Goal: Task Accomplishment & Management: Manage account settings

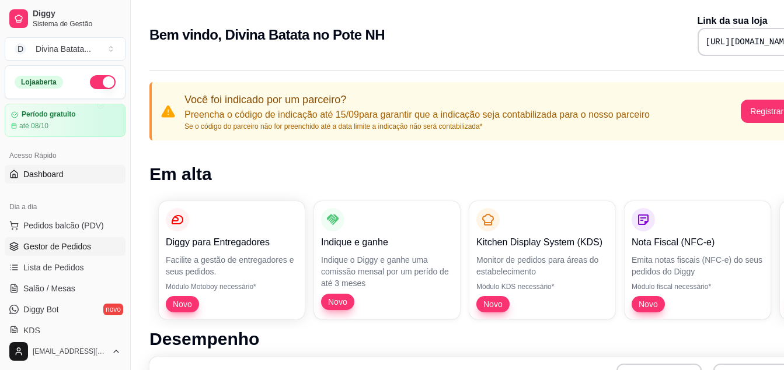
click at [53, 249] on span "Gestor de Pedidos" at bounding box center [57, 247] width 68 height 12
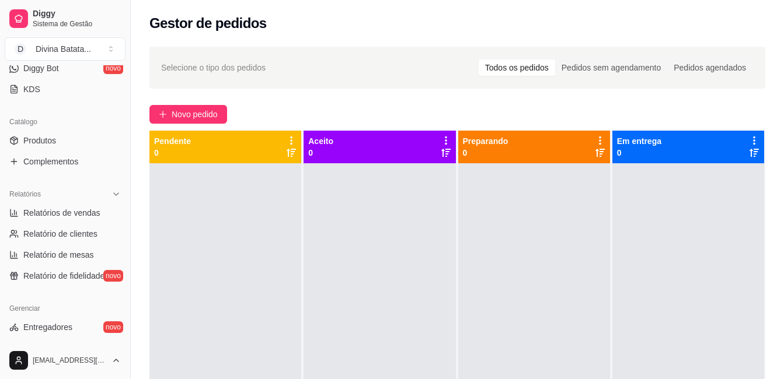
scroll to position [460, 0]
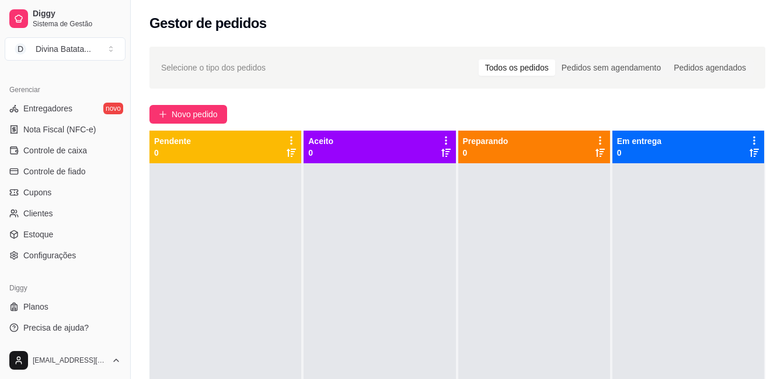
click at [141, 54] on div "Selecione o tipo dos pedidos Todos os pedidos Pedidos sem agendamento Pedidos a…" at bounding box center [457, 282] width 653 height 484
click at [53, 106] on span "Entregadores" at bounding box center [47, 109] width 49 height 12
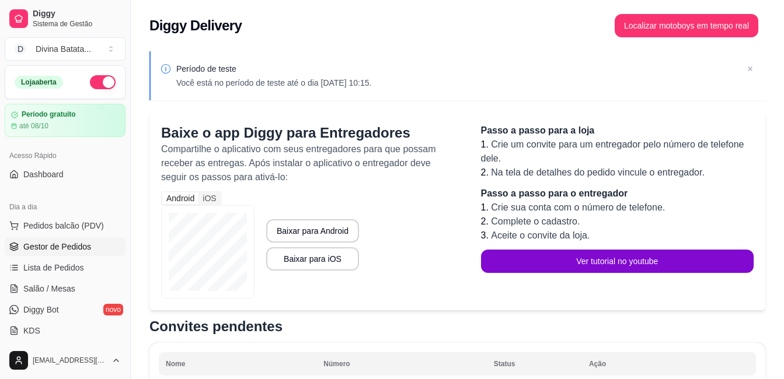
click at [58, 244] on span "Gestor de Pedidos" at bounding box center [57, 247] width 68 height 12
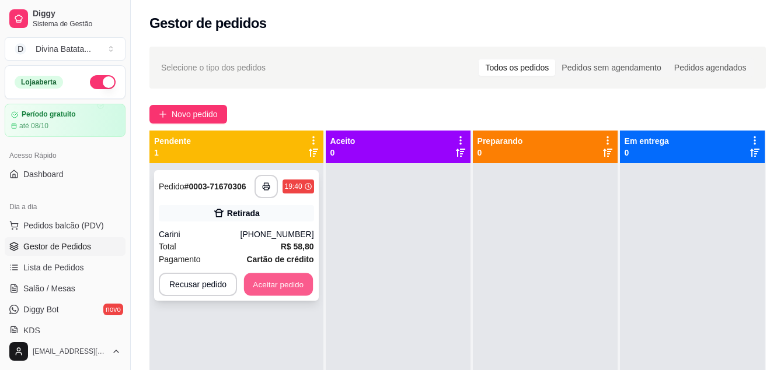
click at [280, 279] on button "Aceitar pedido" at bounding box center [278, 285] width 69 height 23
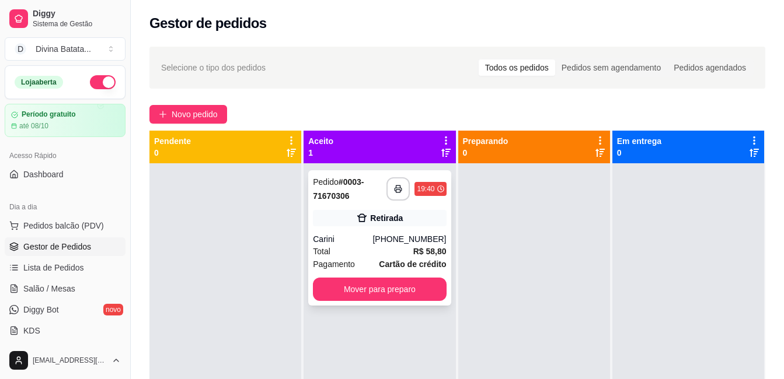
click at [380, 246] on div "Total R$ 58,80" at bounding box center [379, 251] width 133 height 13
click at [574, 35] on div "Gestor de pedidos" at bounding box center [457, 20] width 653 height 40
click at [363, 240] on div "Carini" at bounding box center [343, 239] width 60 height 12
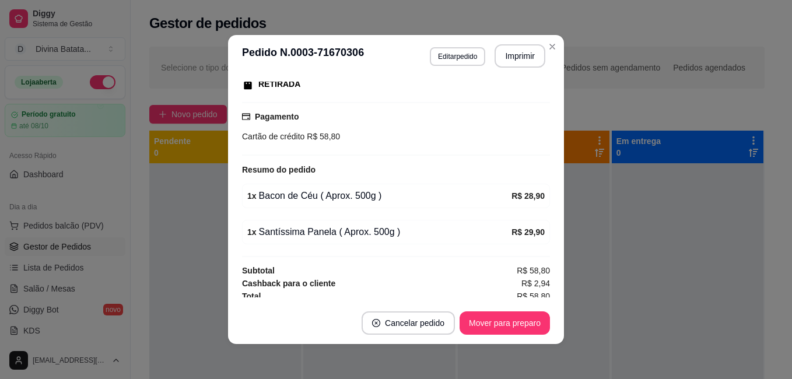
scroll to position [195, 0]
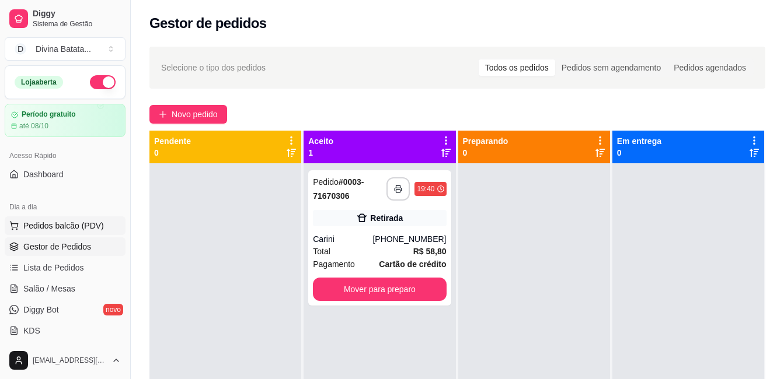
click at [54, 231] on span "Pedidos balcão (PDV)" at bounding box center [63, 226] width 81 height 12
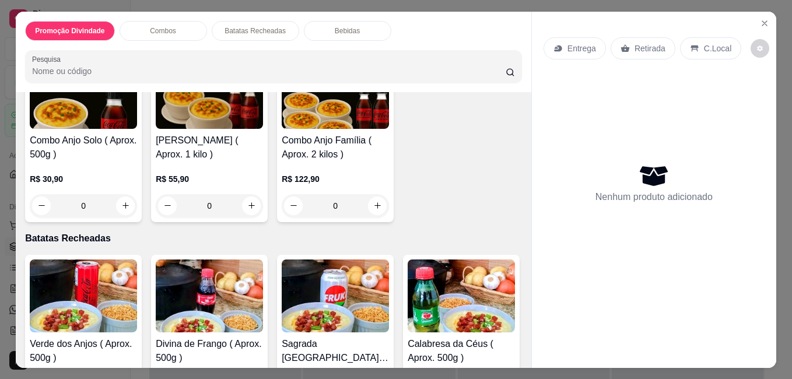
scroll to position [30, 0]
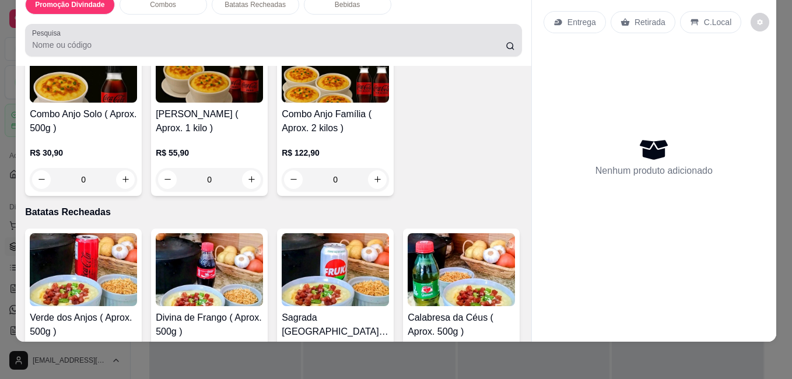
drag, startPoint x: 19, startPoint y: 1, endPoint x: 184, endPoint y: 19, distance: 166.7
click at [184, 24] on div "Pesquisa" at bounding box center [273, 40] width 497 height 33
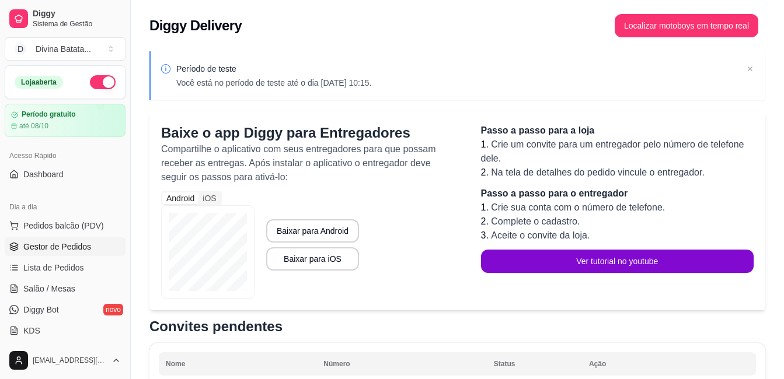
click at [47, 248] on span "Gestor de Pedidos" at bounding box center [57, 247] width 68 height 12
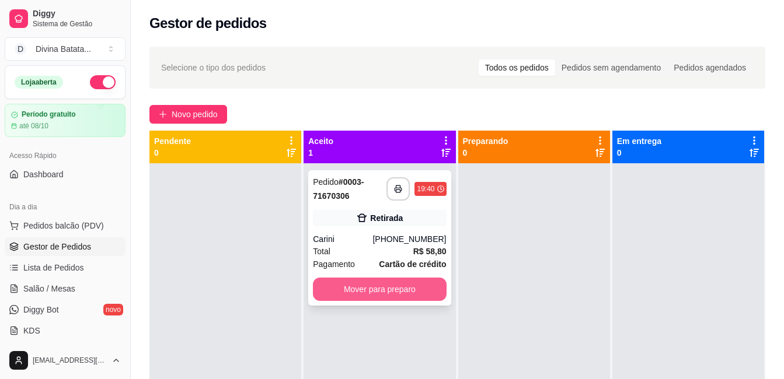
click at [387, 283] on button "Mover para preparo" at bounding box center [379, 289] width 133 height 23
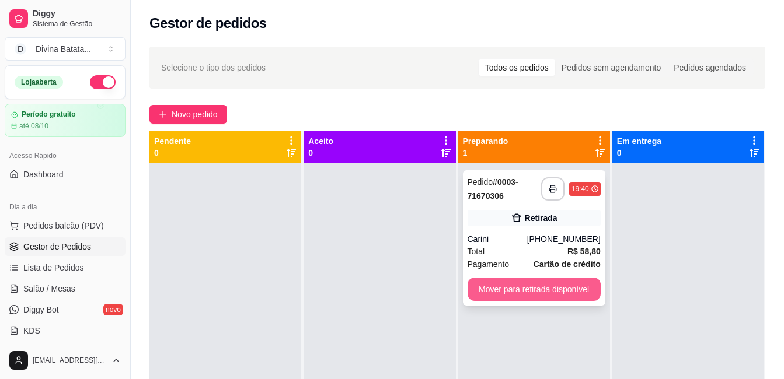
click at [539, 288] on button "Mover para retirada disponível" at bounding box center [533, 289] width 133 height 23
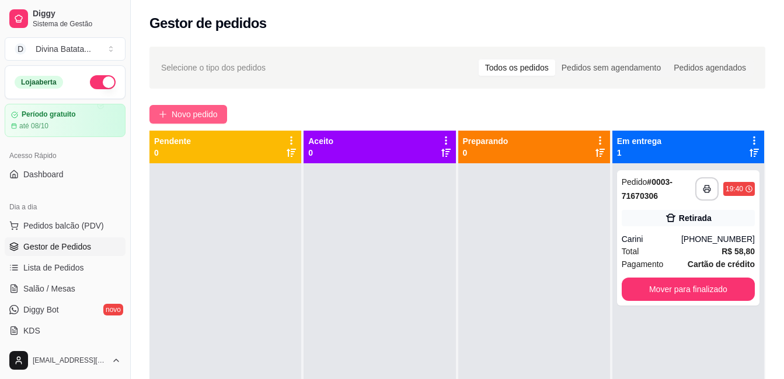
click at [186, 116] on span "Novo pedido" at bounding box center [195, 114] width 46 height 13
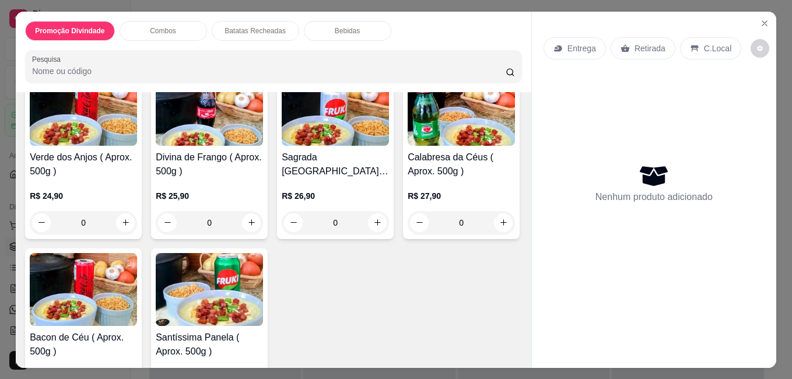
scroll to position [503, 0]
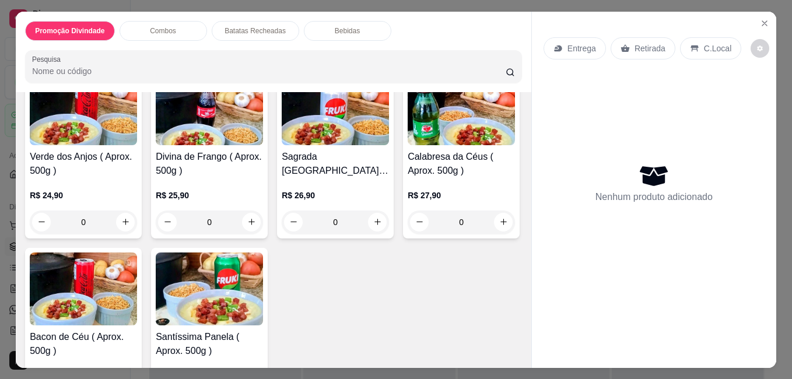
click at [247, 221] on div "0" at bounding box center [209, 222] width 107 height 23
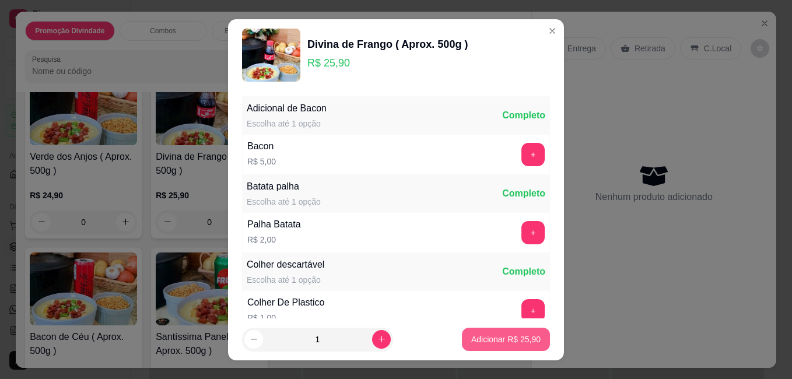
click at [494, 340] on p "Adicionar R$ 25,90" at bounding box center [505, 340] width 69 height 12
type input "1"
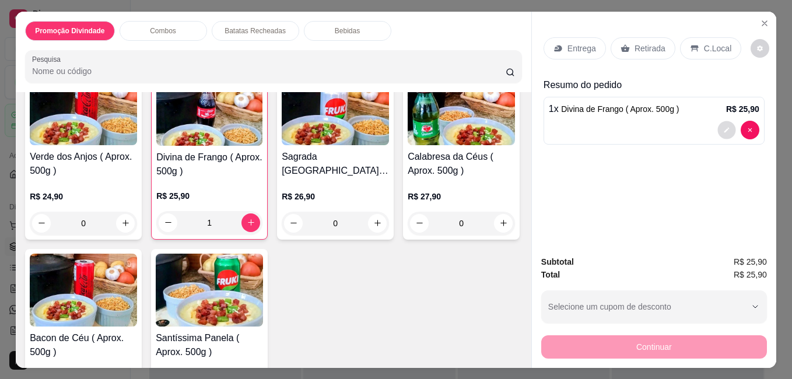
click at [721, 121] on button "decrease-product-quantity" at bounding box center [727, 130] width 18 height 18
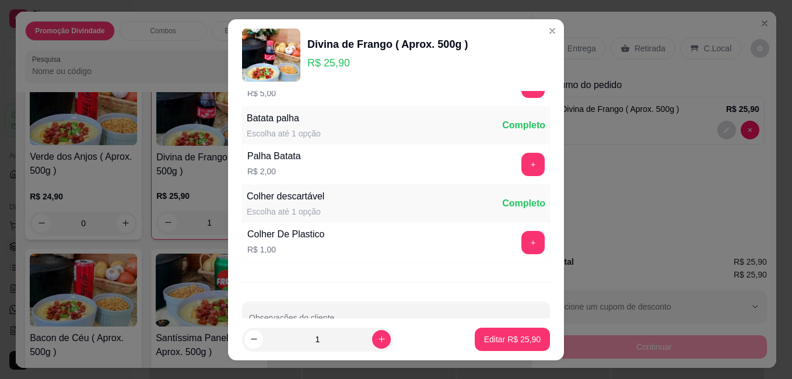
scroll to position [100, 0]
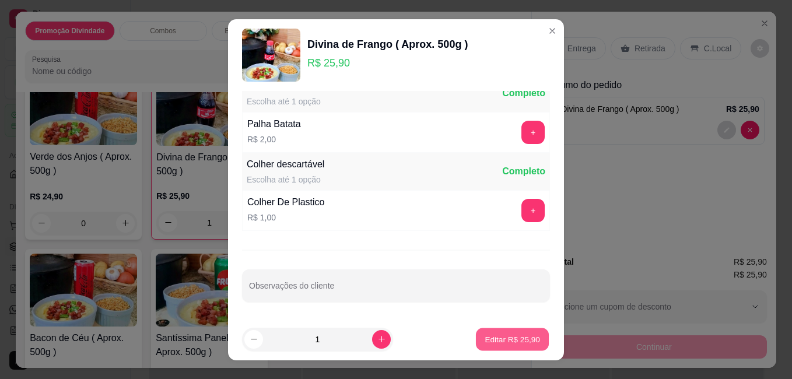
click at [506, 335] on p "Editar R$ 25,90" at bounding box center [512, 339] width 55 height 11
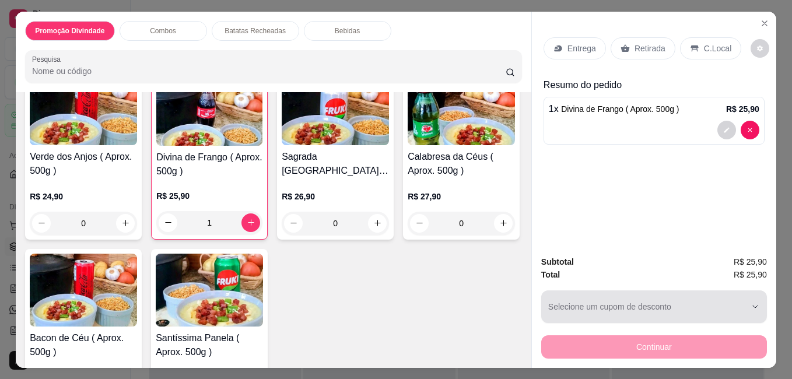
click at [728, 311] on div "button" at bounding box center [647, 306] width 198 height 23
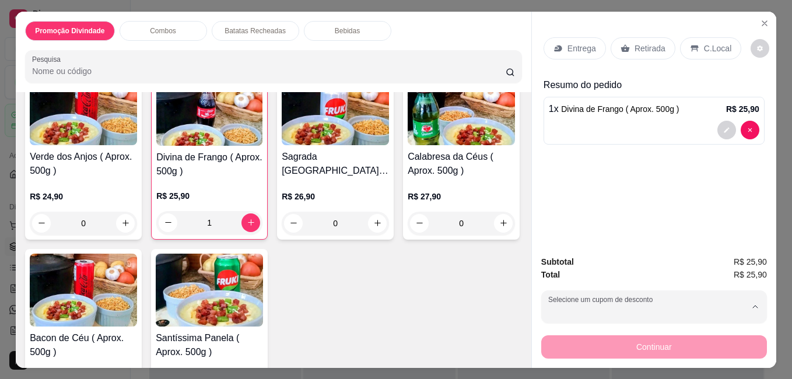
click at [710, 188] on div "Entrega Retirada C.Local Resumo do pedido 1 x Divina de Frango ( Aprox. 500g ) …" at bounding box center [654, 129] width 244 height 235
click at [638, 37] on div "Retirada" at bounding box center [643, 48] width 65 height 22
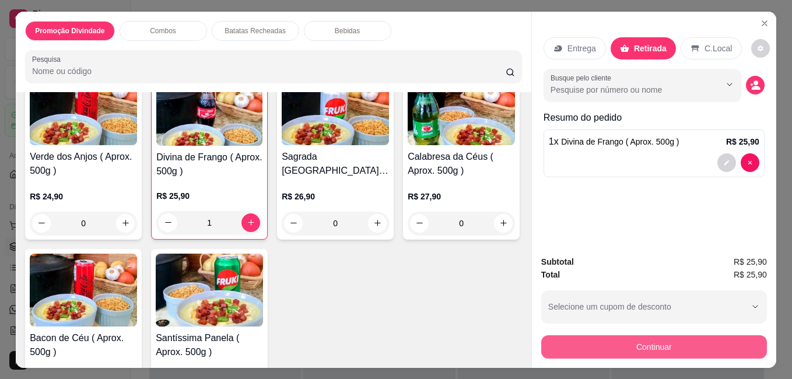
click at [668, 340] on button "Continuar" at bounding box center [654, 346] width 226 height 23
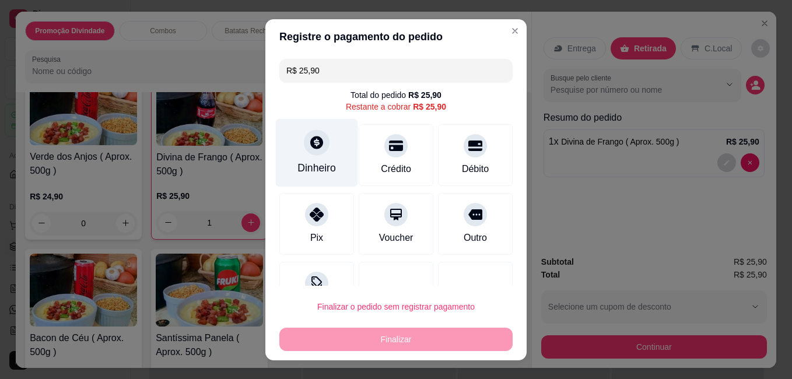
click at [314, 145] on icon at bounding box center [316, 142] width 13 height 13
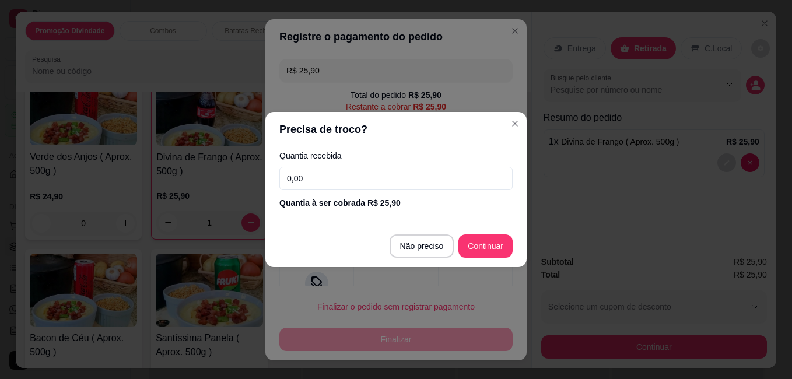
drag, startPoint x: 305, startPoint y: 174, endPoint x: 278, endPoint y: 174, distance: 26.3
click at [278, 174] on div "Quantia recebida 0,00 Quantia à ser cobrada R$ 25,90" at bounding box center [395, 180] width 261 height 67
type input "25,90"
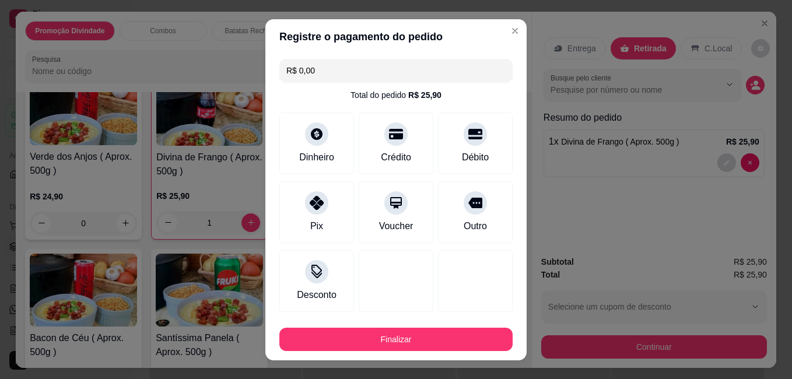
type input "R$ 0,00"
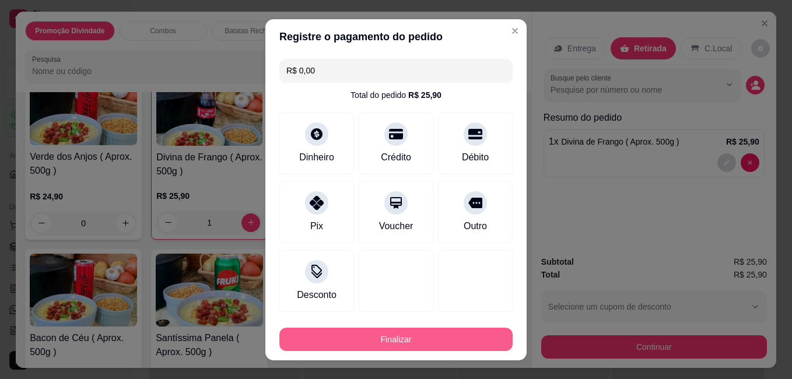
click at [418, 344] on button "Finalizar" at bounding box center [395, 339] width 233 height 23
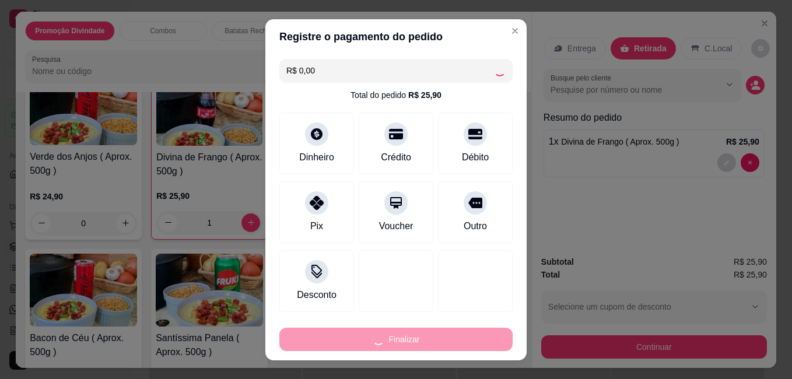
type input "0"
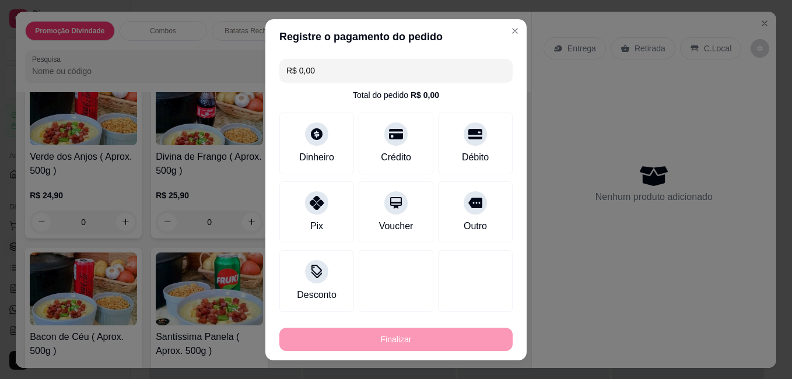
type input "-R$ 25,90"
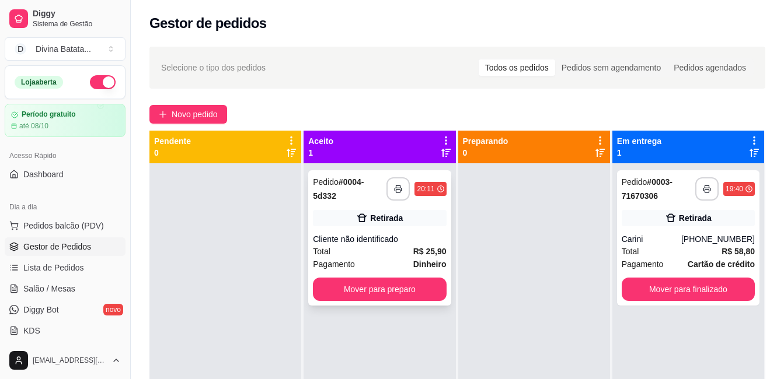
click at [388, 239] on div "Cliente não identificado" at bounding box center [379, 239] width 133 height 12
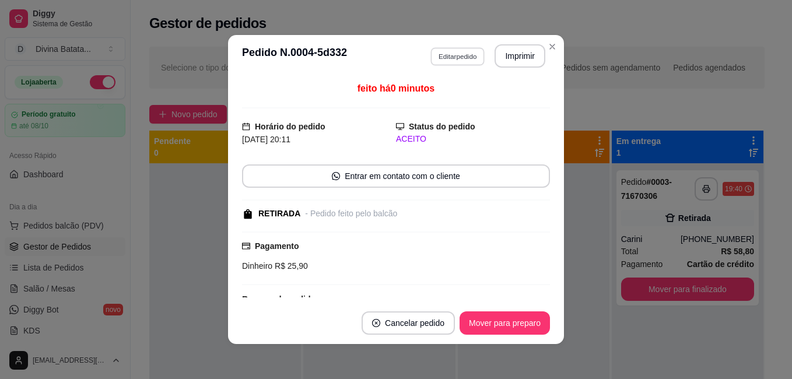
click at [442, 59] on button "Editar pedido" at bounding box center [458, 56] width 54 height 18
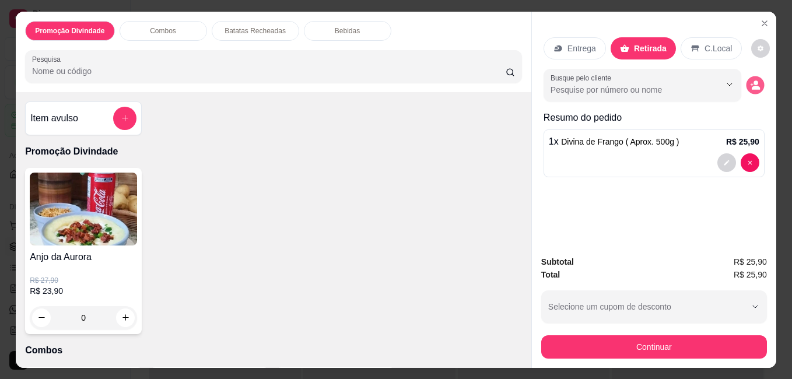
click at [752, 86] on icon "decrease-product-quantity" at bounding box center [756, 88] width 8 height 4
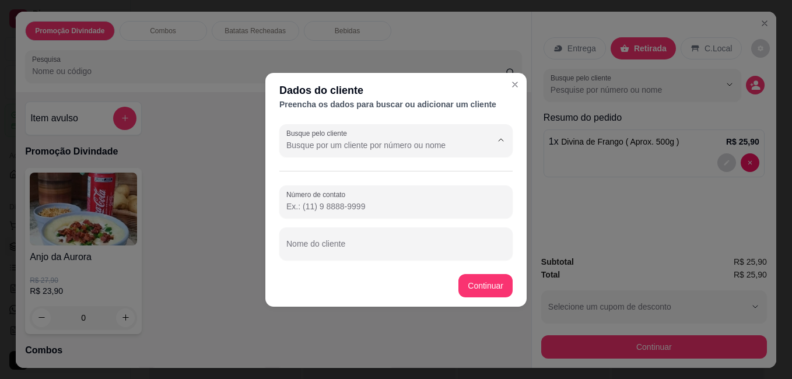
click at [398, 141] on input "Busque pelo cliente" at bounding box center [379, 145] width 187 height 12
type input "Diogo"
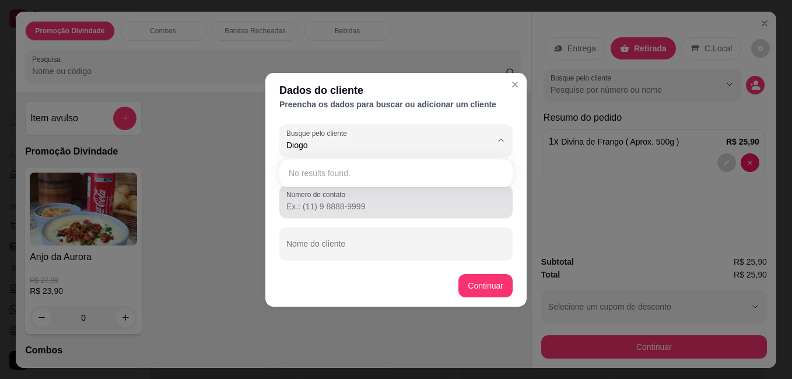
click at [333, 206] on input "Número de contato" at bounding box center [395, 207] width 219 height 12
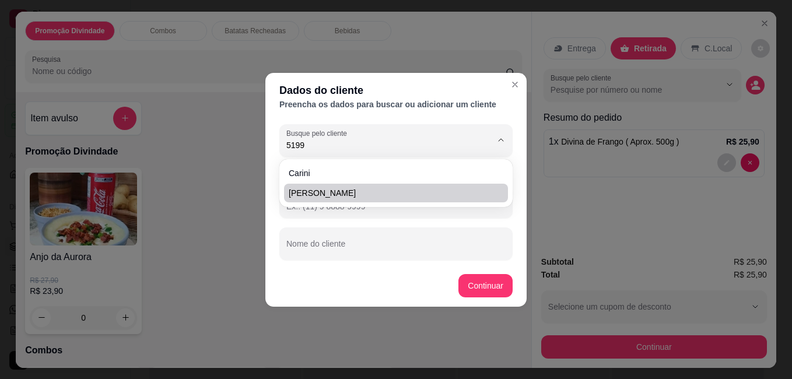
type input "51993"
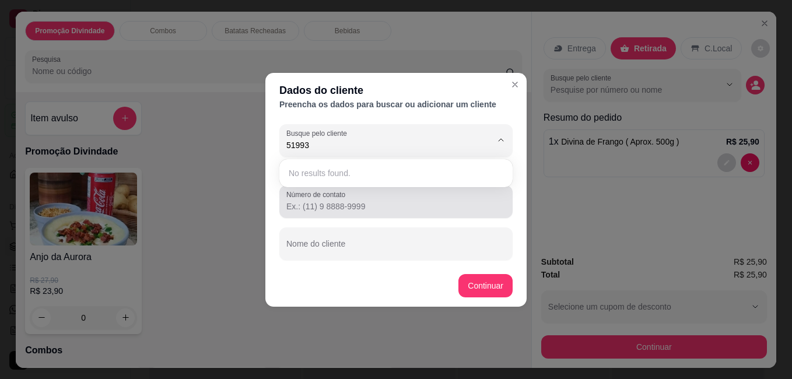
click at [320, 211] on input "Número de contato" at bounding box center [395, 207] width 219 height 12
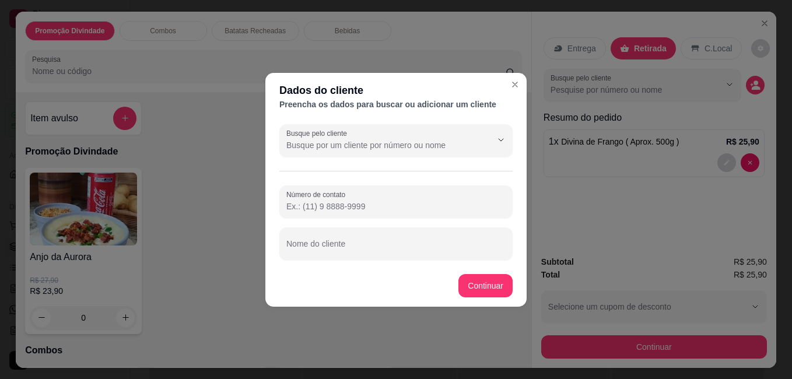
click at [320, 211] on input "Número de contato" at bounding box center [395, 207] width 219 height 12
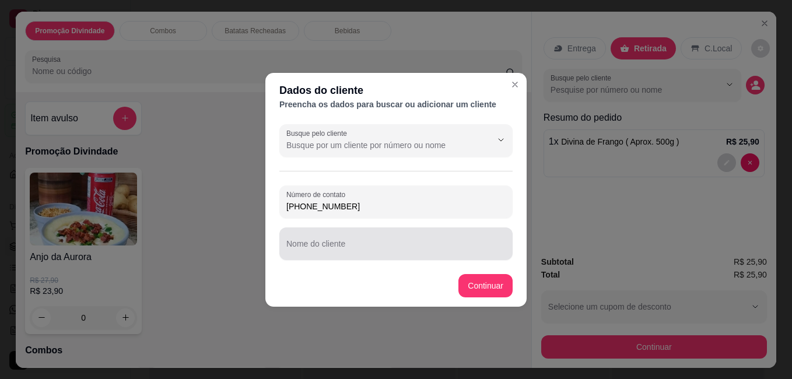
type input "[PHONE_NUMBER]"
click at [324, 242] on div at bounding box center [395, 243] width 219 height 23
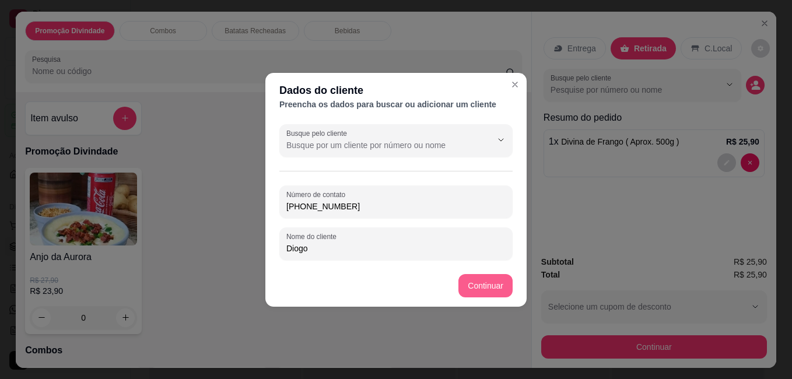
type input "Diogo"
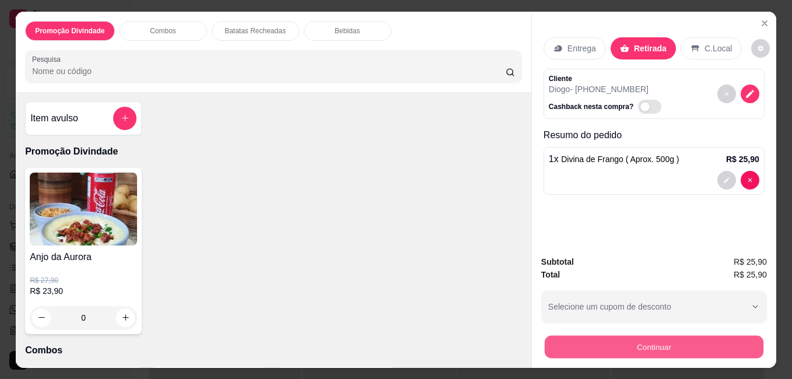
click at [645, 344] on button "Continuar" at bounding box center [654, 346] width 219 height 23
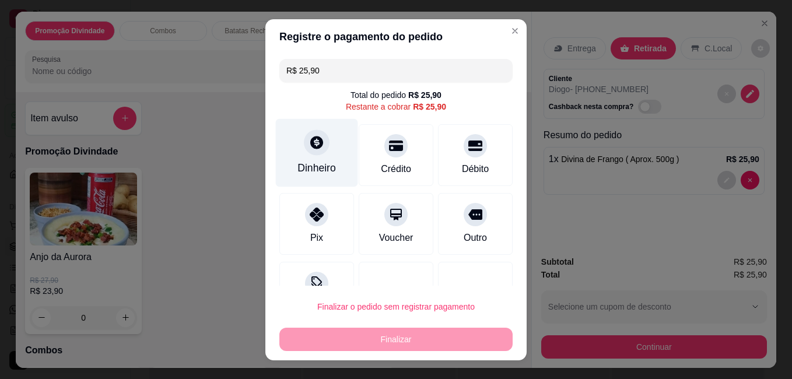
click at [316, 141] on icon at bounding box center [316, 142] width 15 height 15
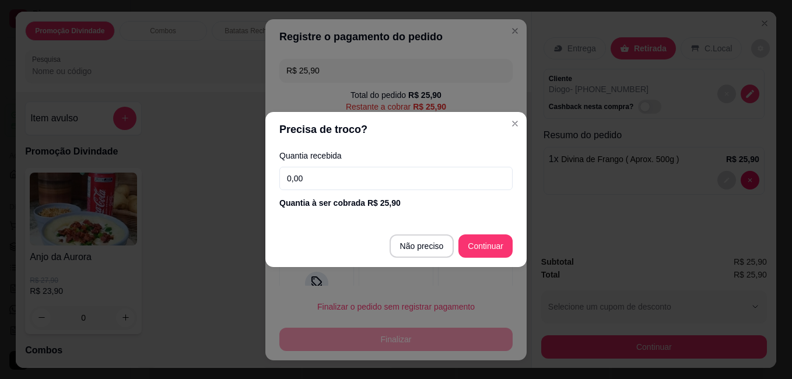
drag, startPoint x: 303, startPoint y: 175, endPoint x: 315, endPoint y: 127, distance: 49.2
click at [256, 168] on div "Precisa de troco? Quantia recebida 0,00 Quantia à ser cobrada R$ 25,90 Não prec…" at bounding box center [396, 189] width 792 height 379
type input "25,90"
type input "R$ 0,00"
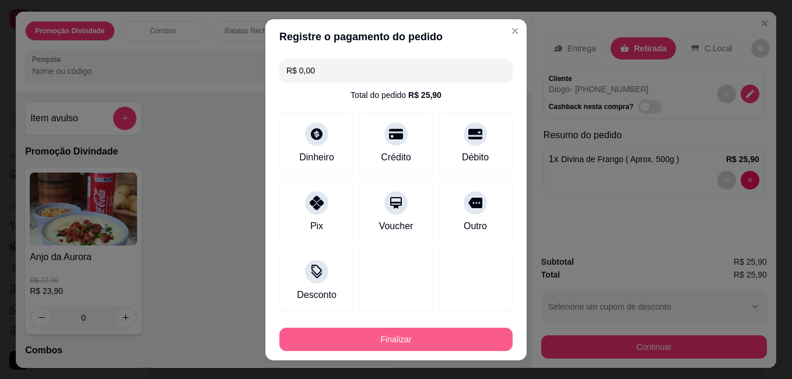
click at [443, 341] on button "Finalizar" at bounding box center [395, 339] width 233 height 23
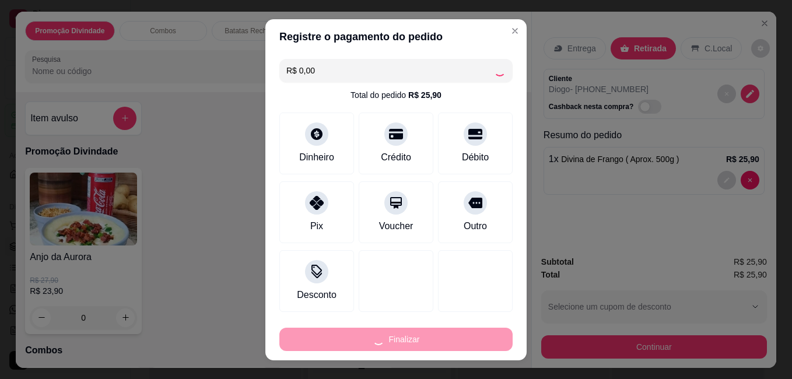
type input "0"
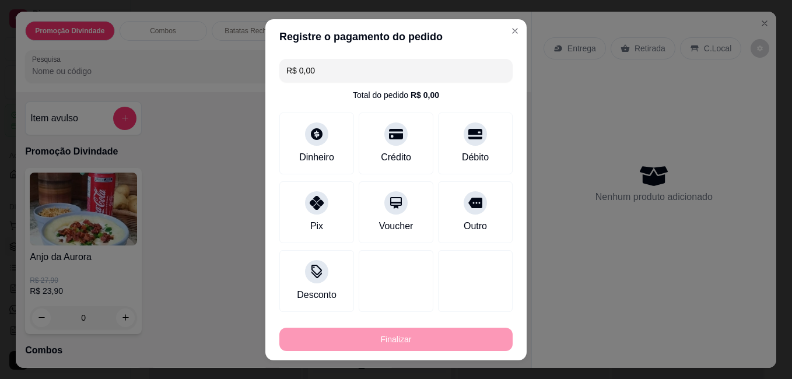
type input "-R$ 25,90"
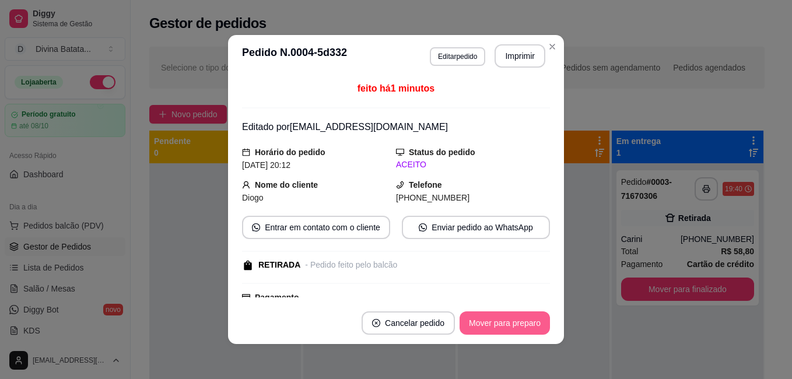
click at [500, 325] on button "Mover para preparo" at bounding box center [505, 323] width 90 height 23
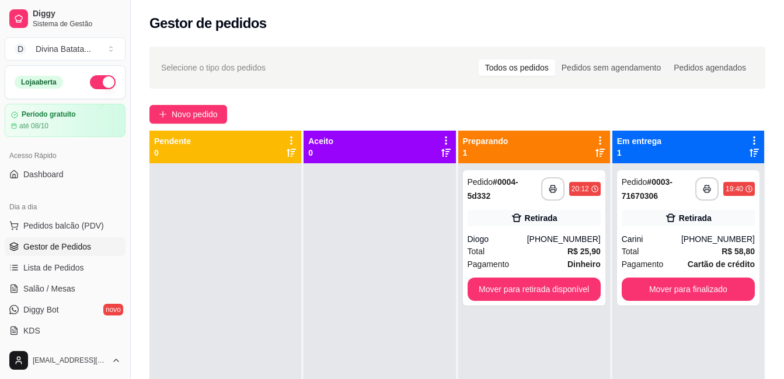
click at [521, 110] on div "Novo pedido" at bounding box center [456, 114] width 615 height 19
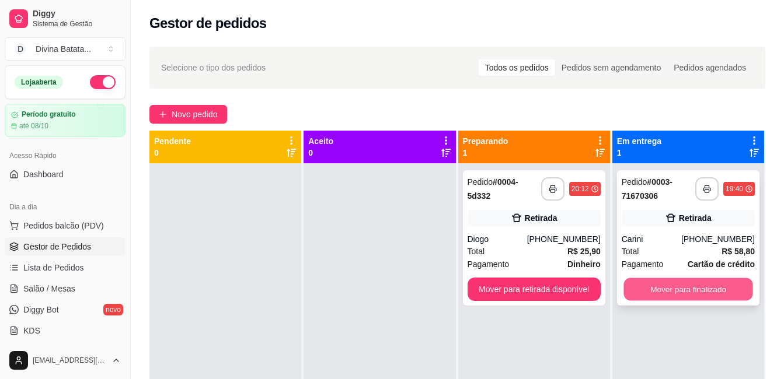
click at [678, 289] on button "Mover para finalizado" at bounding box center [687, 289] width 129 height 23
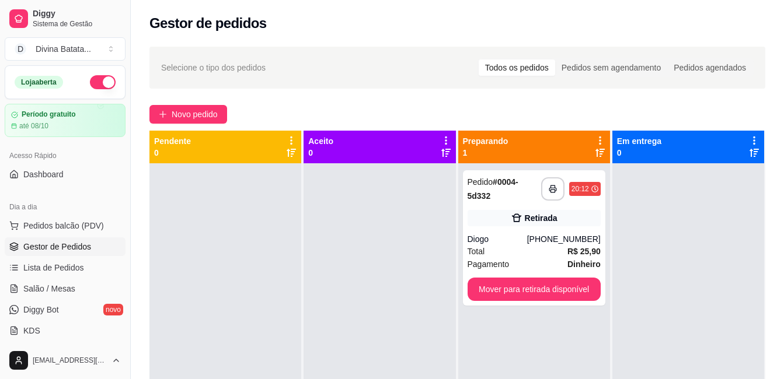
click at [359, 236] on div at bounding box center [379, 352] width 152 height 379
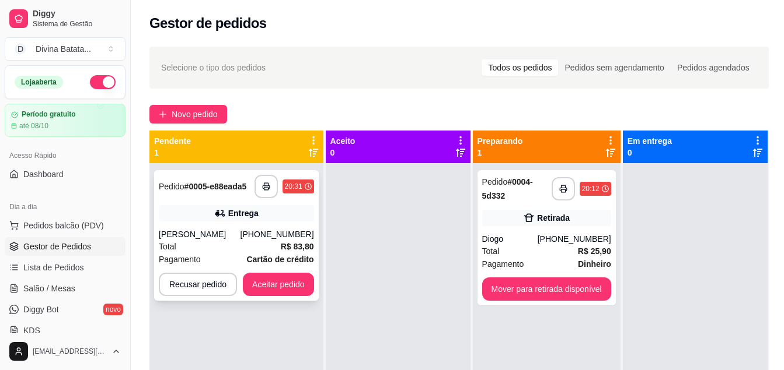
click at [233, 233] on div "[PERSON_NAME]" at bounding box center [200, 235] width 82 height 12
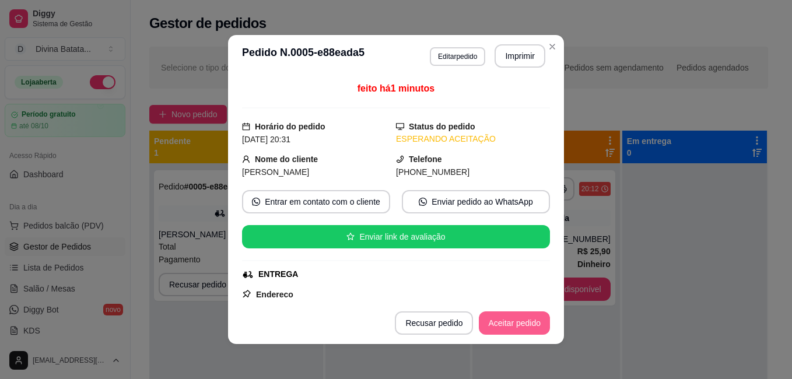
click at [512, 320] on button "Aceitar pedido" at bounding box center [514, 323] width 71 height 23
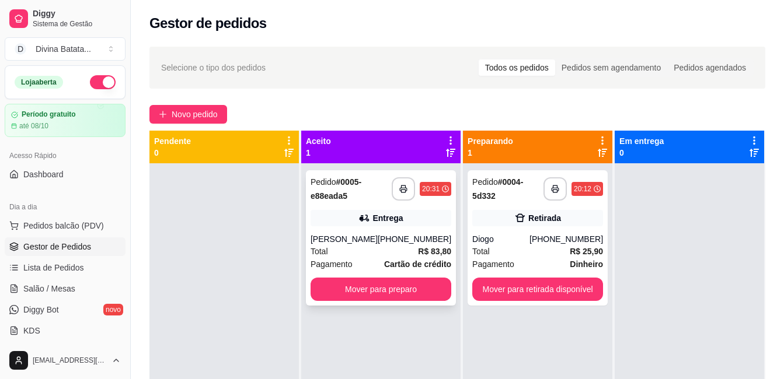
click at [369, 239] on div "[PERSON_NAME]" at bounding box center [343, 239] width 67 height 12
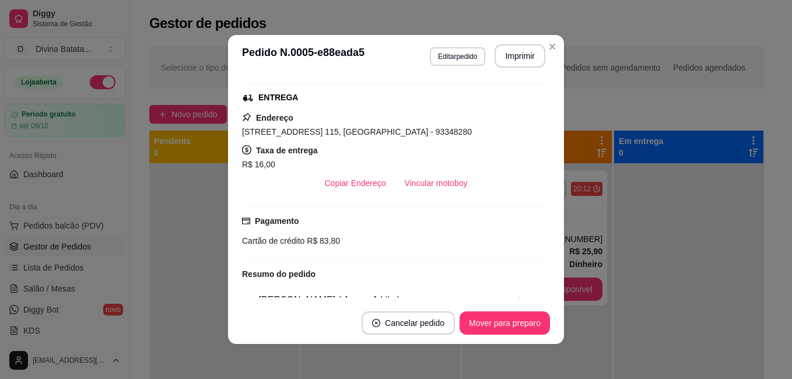
scroll to position [173, 0]
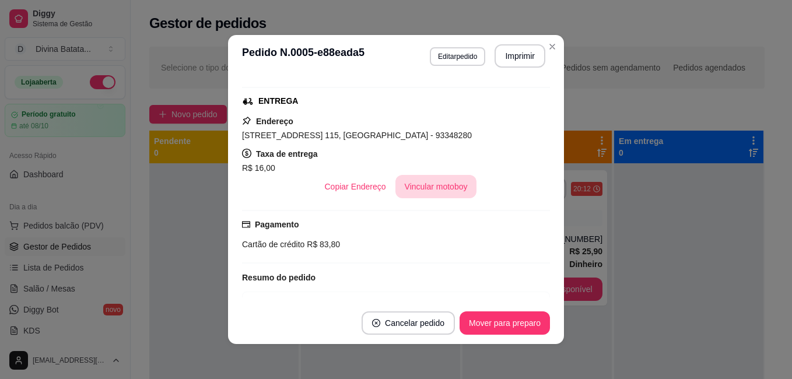
click at [421, 187] on button "Vincular motoboy" at bounding box center [437, 186] width 82 height 23
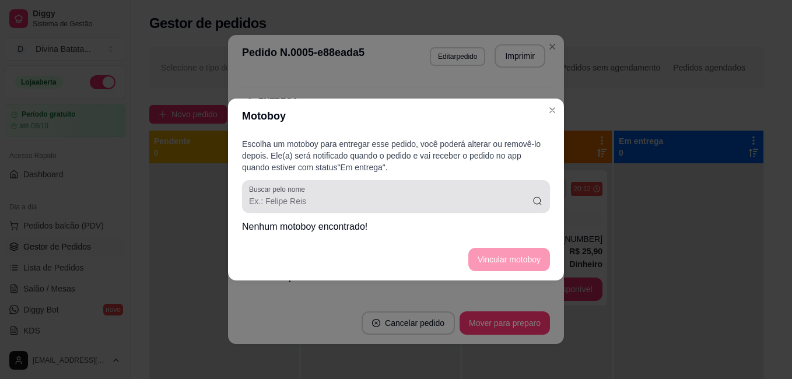
click at [394, 181] on div "Buscar pelo nome" at bounding box center [396, 196] width 308 height 33
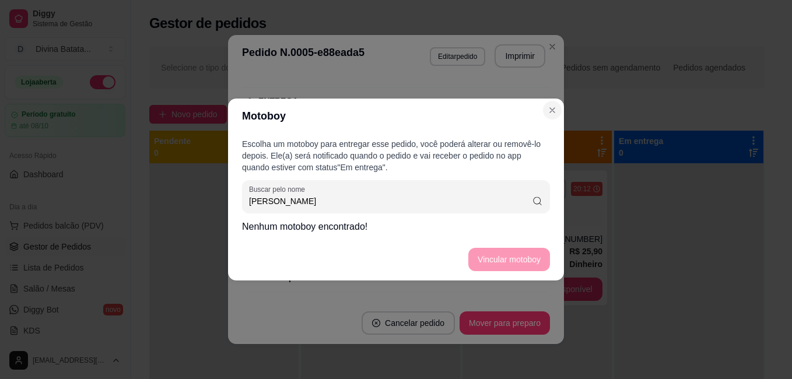
type input "[PERSON_NAME]"
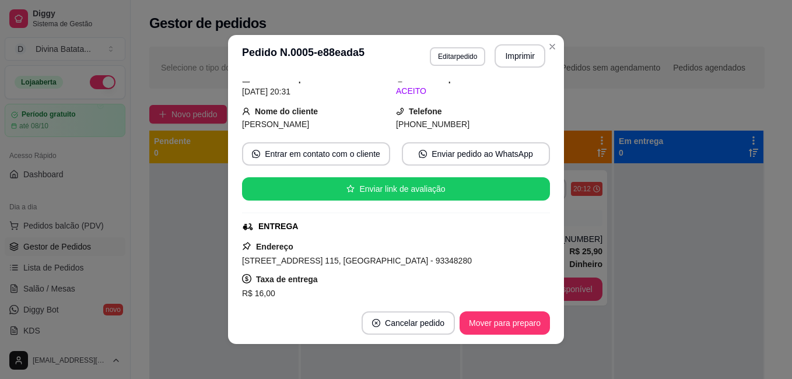
scroll to position [0, 0]
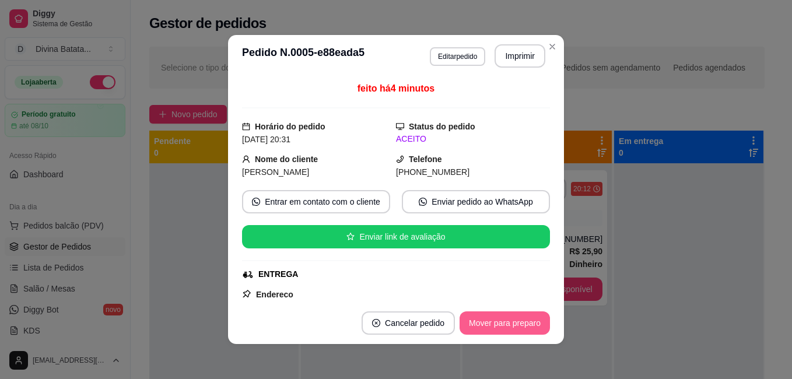
click at [505, 317] on button "Mover para preparo" at bounding box center [505, 323] width 90 height 23
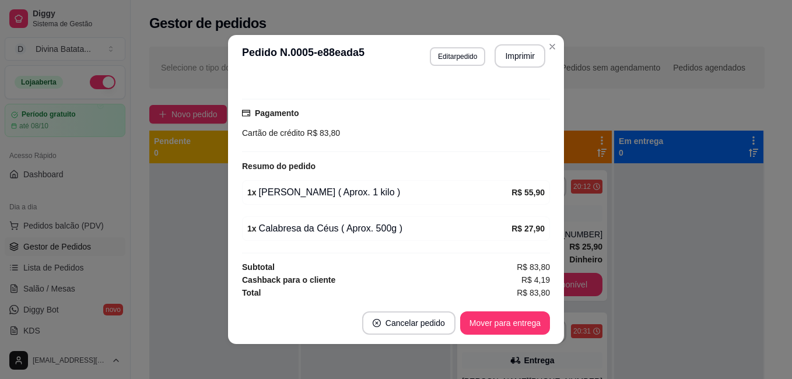
scroll to position [286, 0]
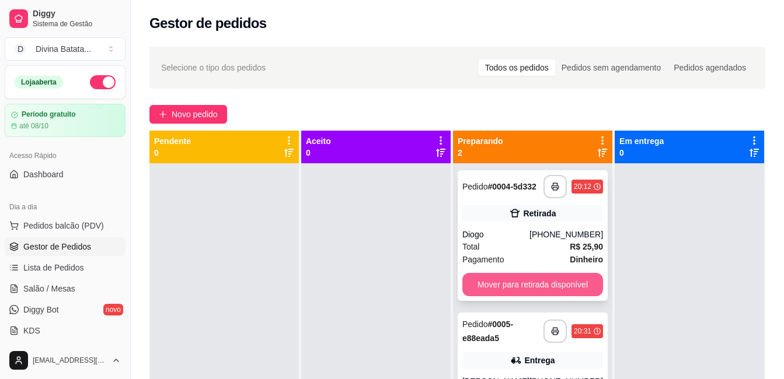
click at [559, 288] on button "Mover para retirada disponível" at bounding box center [532, 284] width 141 height 23
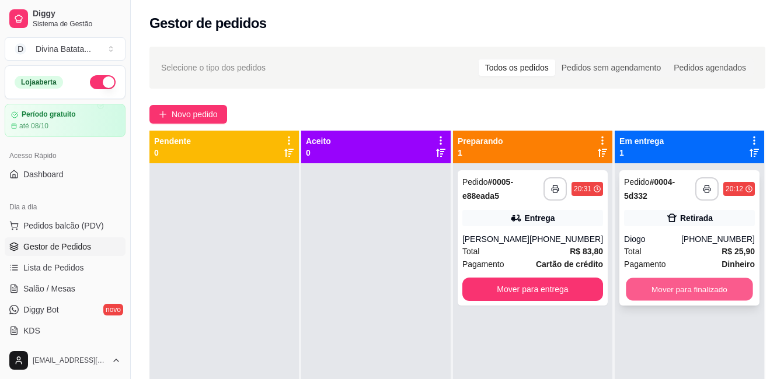
click at [689, 295] on button "Mover para finalizado" at bounding box center [688, 289] width 127 height 23
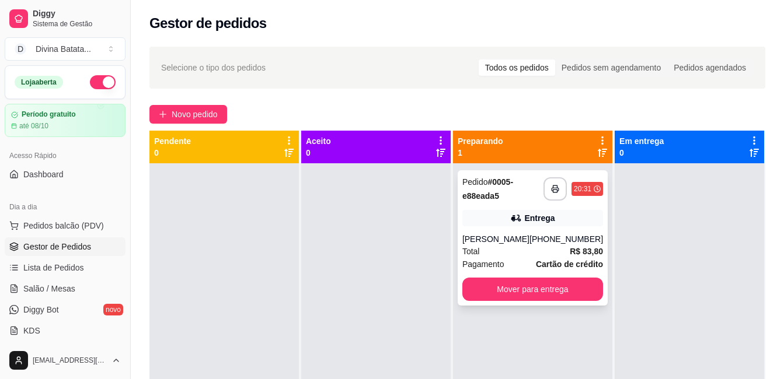
click at [524, 247] on div "Total R$ 83,80" at bounding box center [532, 251] width 141 height 13
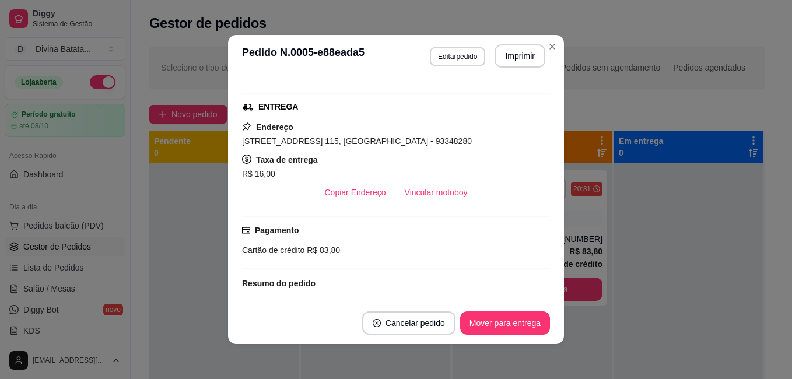
scroll to position [0, 0]
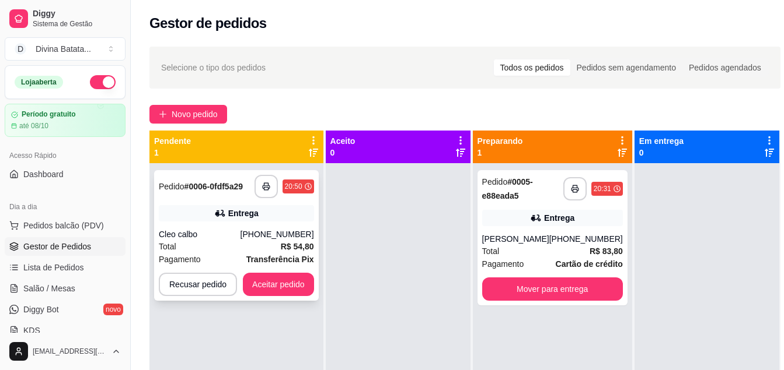
click at [229, 230] on div "Cleo calbo" at bounding box center [200, 235] width 82 height 12
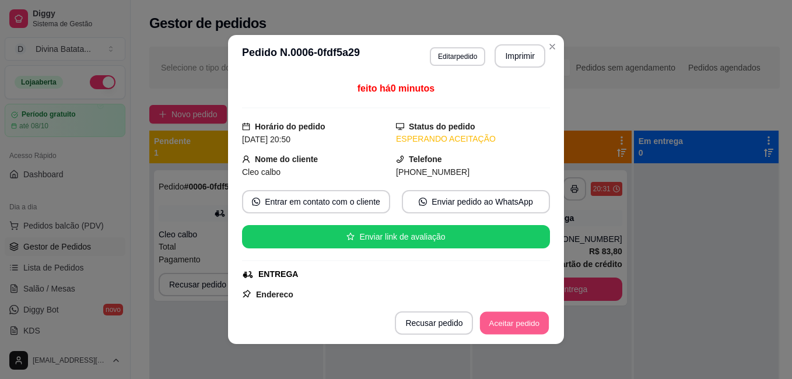
click at [503, 327] on button "Aceitar pedido" at bounding box center [514, 323] width 69 height 23
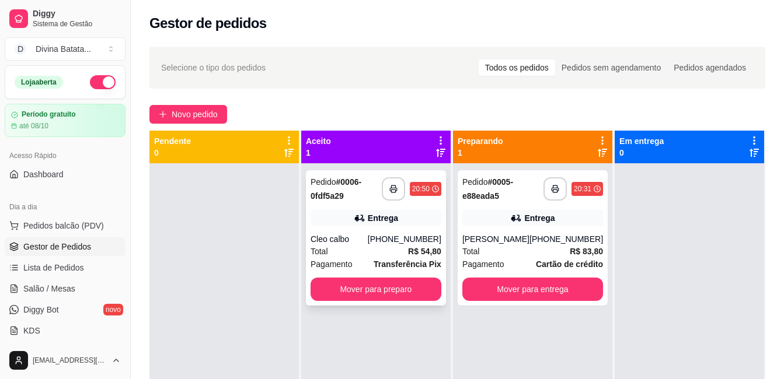
click at [368, 239] on div "Cleo calbo" at bounding box center [338, 239] width 57 height 12
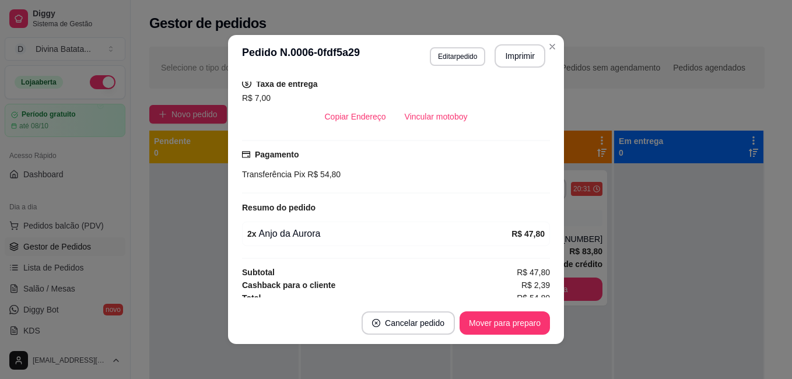
scroll to position [250, 0]
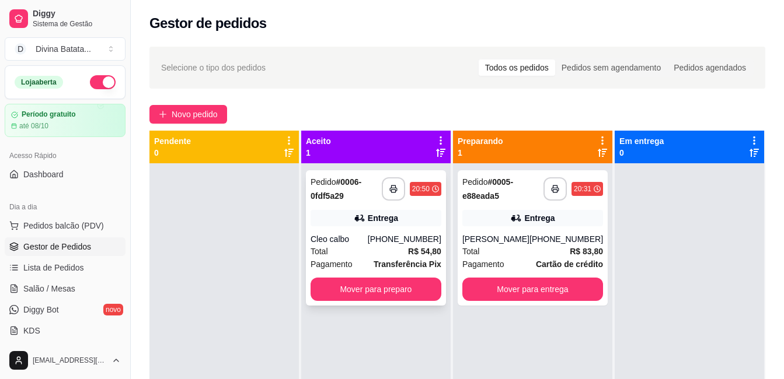
click at [425, 214] on div "Entrega" at bounding box center [375, 218] width 131 height 16
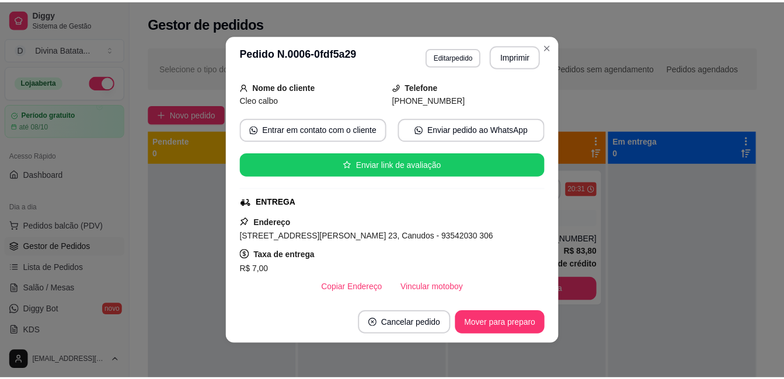
scroll to position [75, 0]
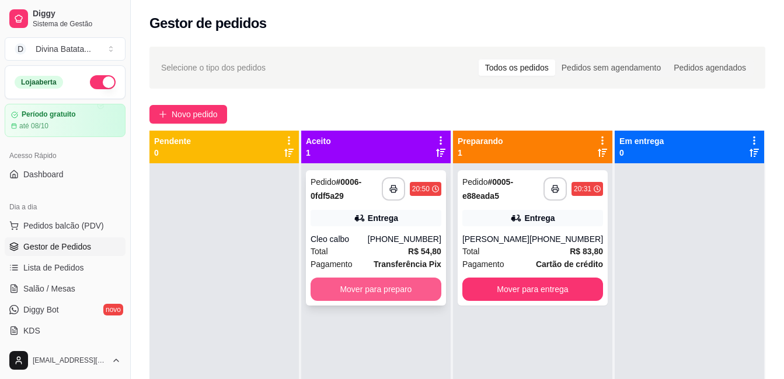
click at [368, 291] on button "Mover para preparo" at bounding box center [375, 289] width 131 height 23
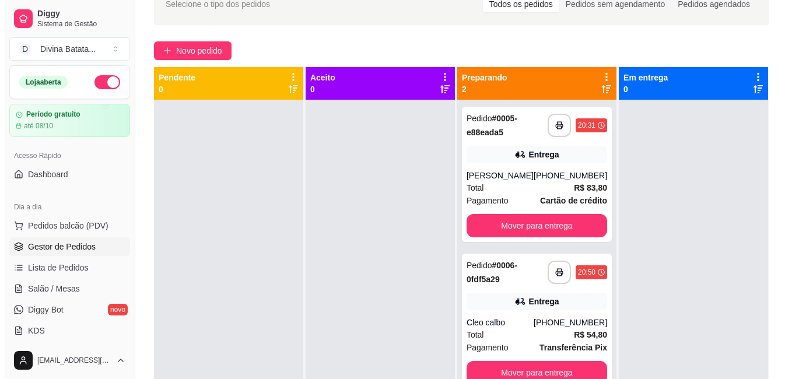
scroll to position [178, 0]
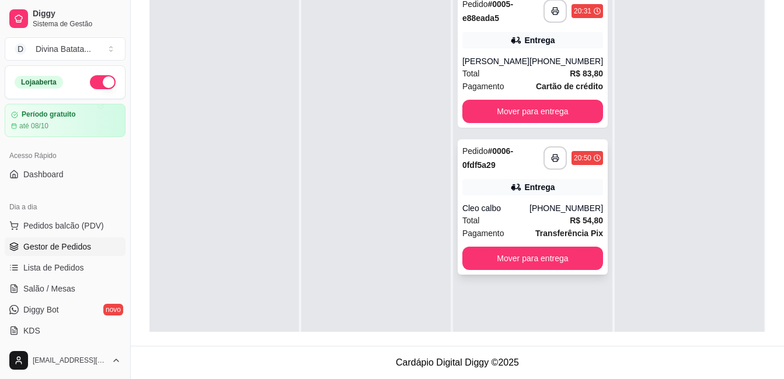
click at [531, 219] on div "Total R$ 54,80" at bounding box center [532, 220] width 141 height 13
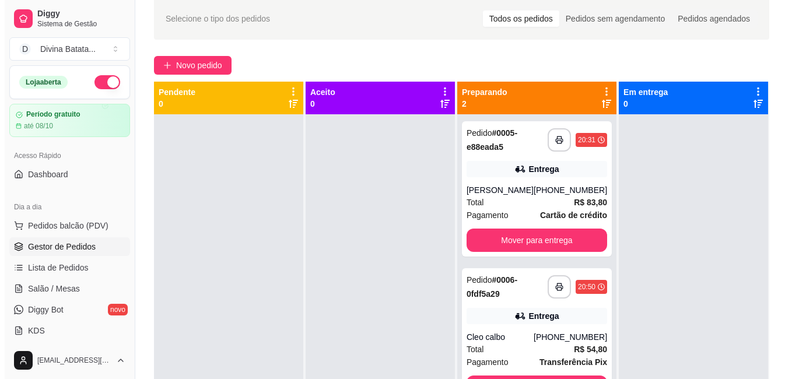
scroll to position [0, 0]
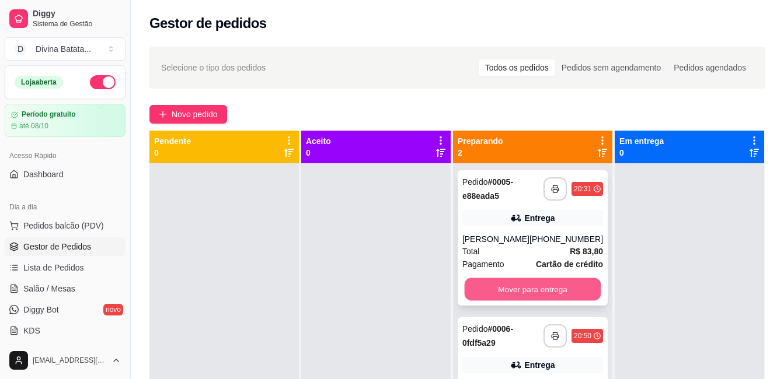
click at [537, 288] on button "Mover para entrega" at bounding box center [532, 289] width 137 height 23
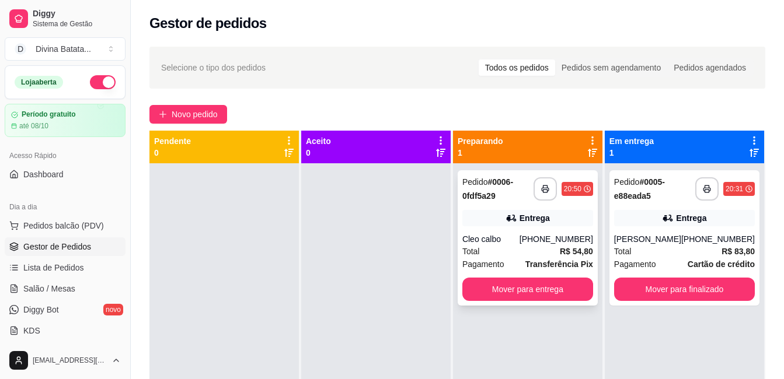
click at [509, 238] on div "Cleo calbo" at bounding box center [490, 239] width 57 height 12
click at [518, 290] on button "Mover para entrega" at bounding box center [527, 289] width 131 height 23
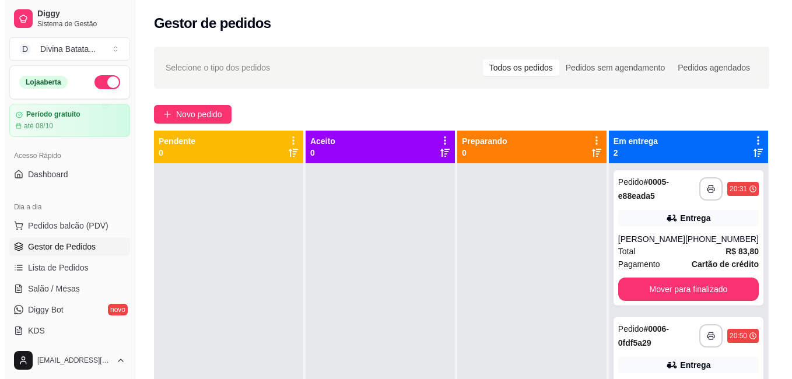
scroll to position [33, 0]
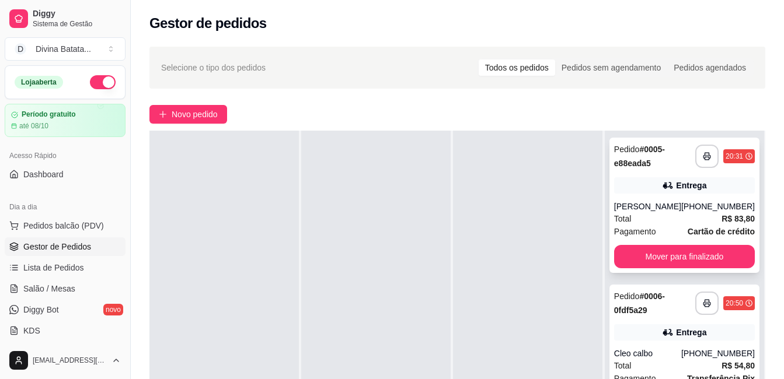
click at [678, 183] on div "Entrega" at bounding box center [691, 186] width 30 height 12
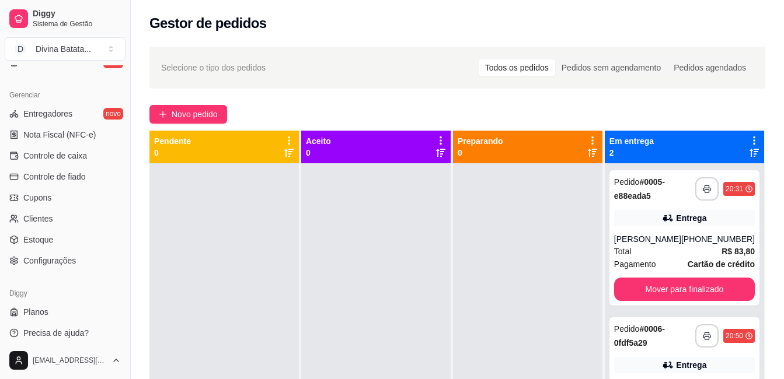
scroll to position [460, 0]
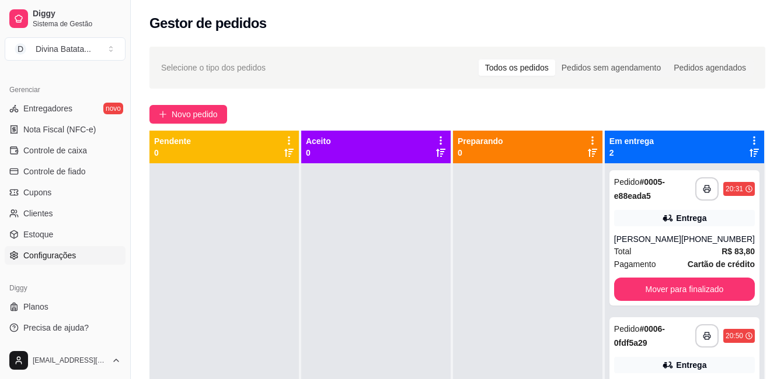
click at [72, 251] on span "Configurações" at bounding box center [49, 256] width 53 height 12
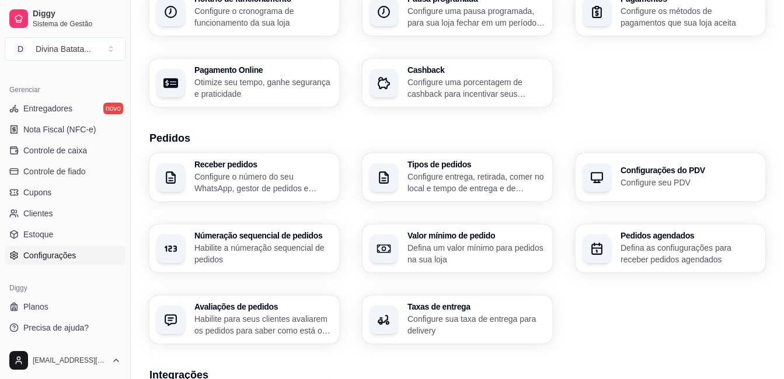
scroll to position [167, 0]
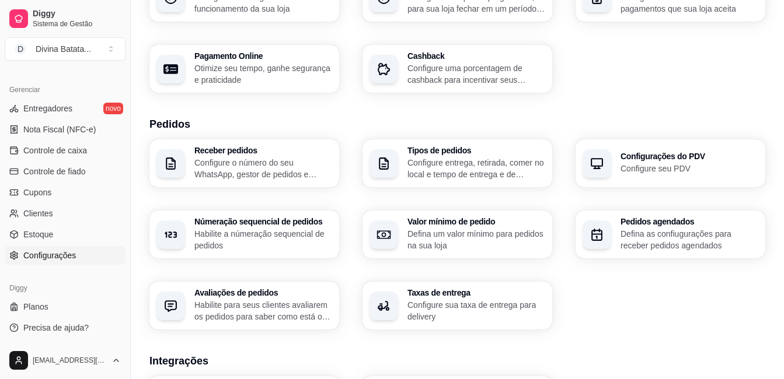
click at [494, 304] on p "Configure sua taxa de entrega para delivery" at bounding box center [476, 310] width 138 height 23
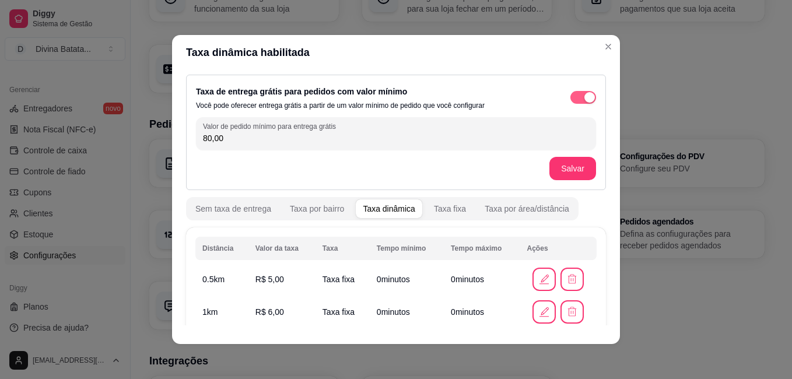
click at [571, 94] on span "button" at bounding box center [584, 97] width 26 height 13
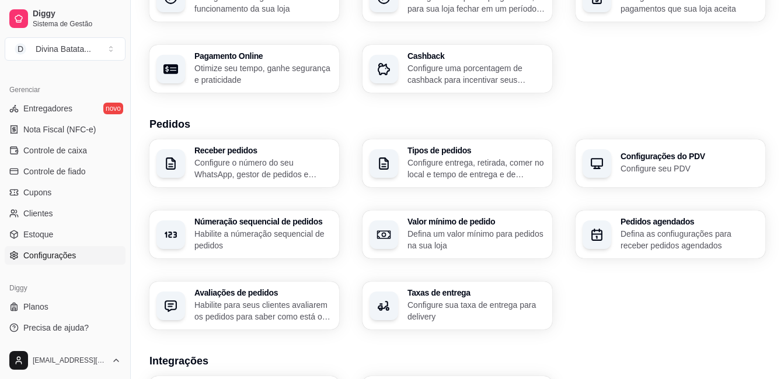
click at [474, 306] on p "Configure sua taxa de entrega para delivery" at bounding box center [476, 310] width 138 height 23
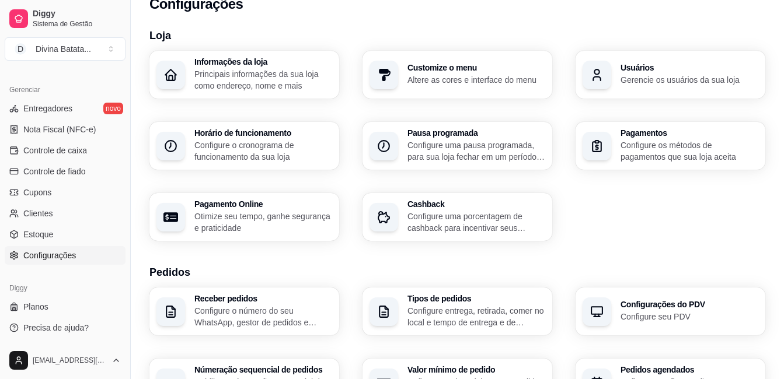
scroll to position [0, 0]
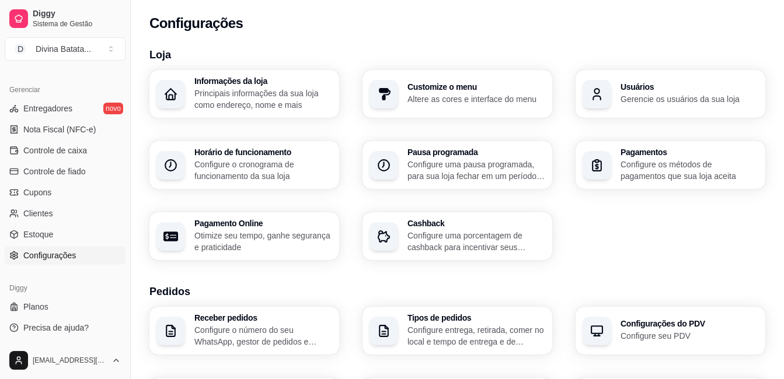
click at [683, 47] on h3 "Loja" at bounding box center [456, 55] width 615 height 16
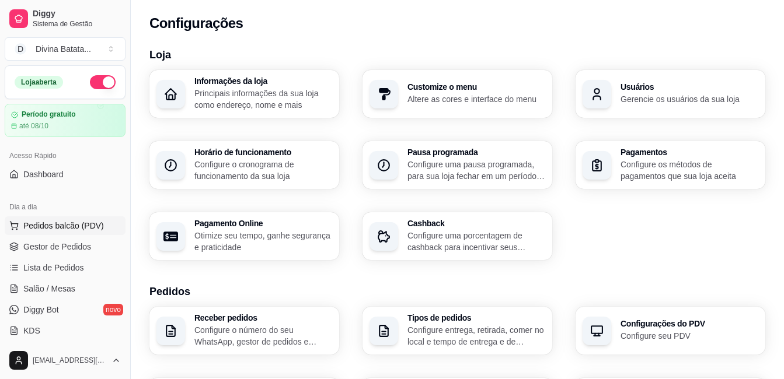
click at [58, 229] on span "Pedidos balcão (PDV)" at bounding box center [63, 226] width 81 height 12
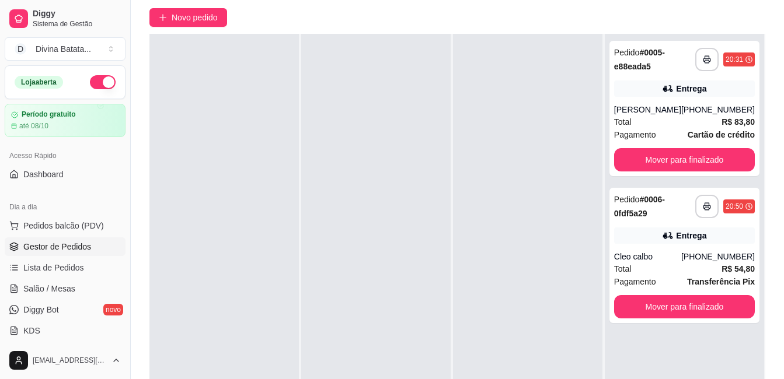
scroll to position [113, 0]
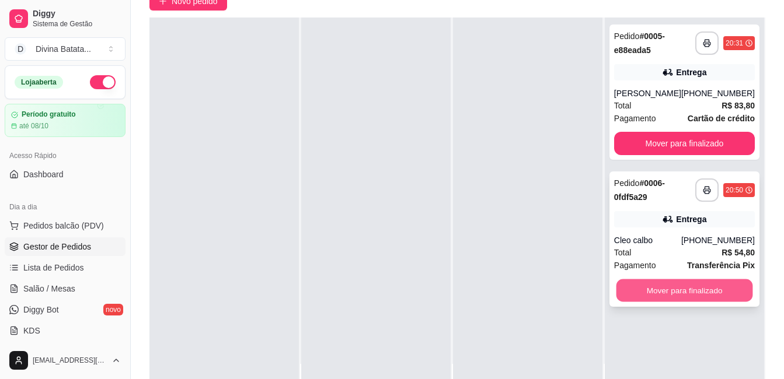
click at [703, 288] on button "Mover para finalizado" at bounding box center [683, 290] width 137 height 23
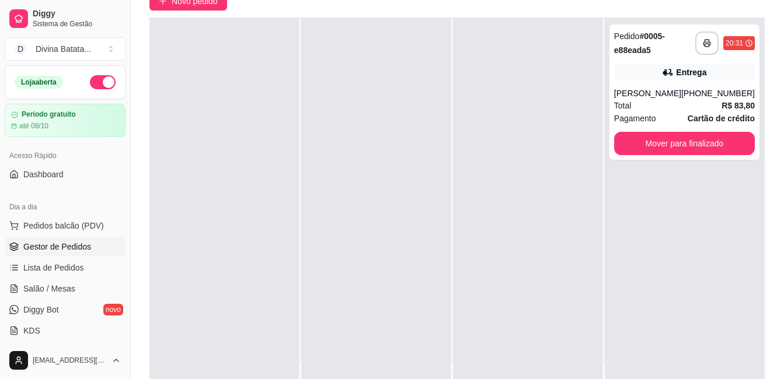
click at [513, 163] on div at bounding box center [527, 207] width 149 height 379
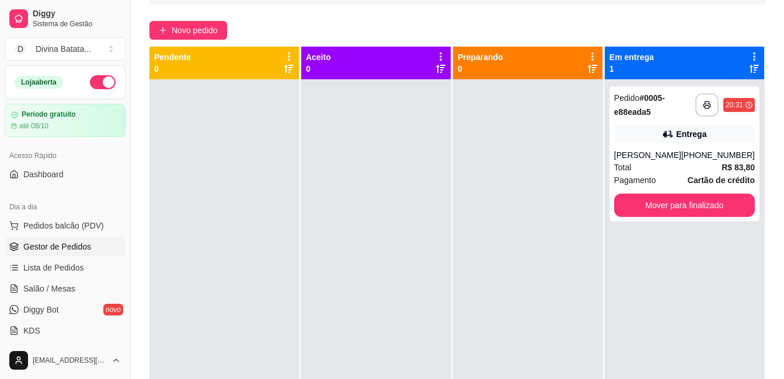
scroll to position [105, 0]
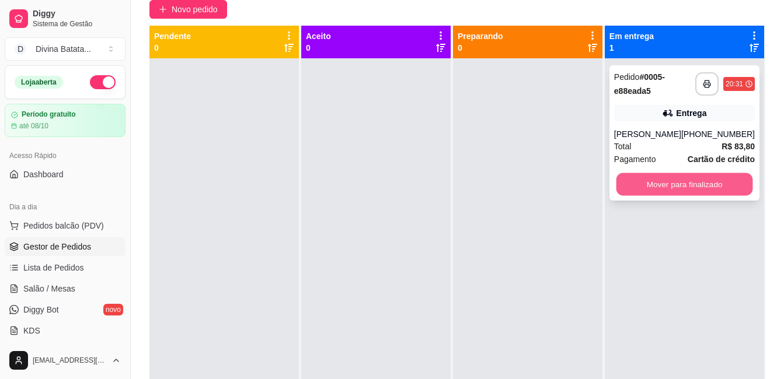
click at [673, 187] on button "Mover para finalizado" at bounding box center [683, 184] width 137 height 23
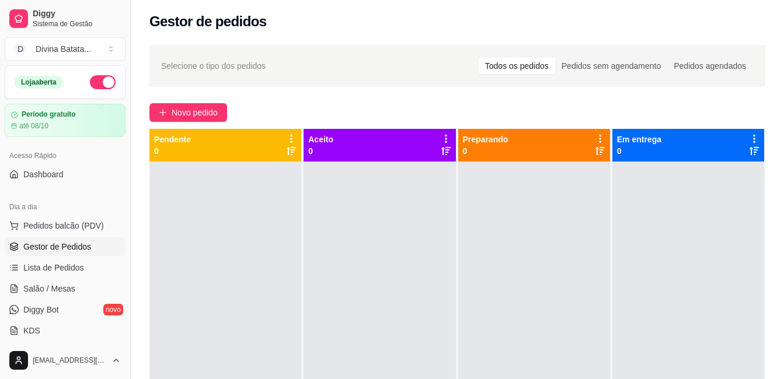
scroll to position [460, 0]
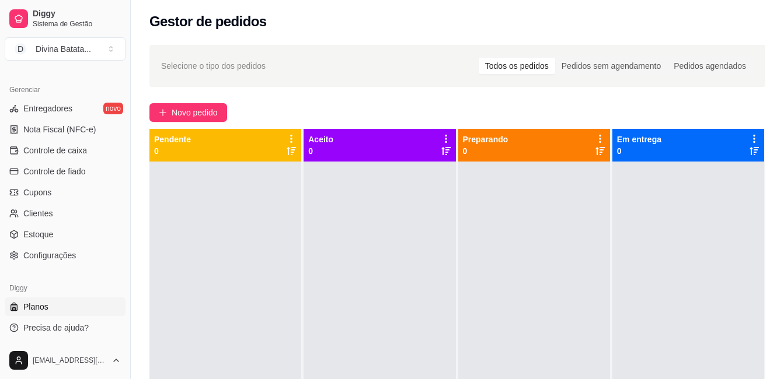
click at [32, 306] on span "Planos" at bounding box center [35, 307] width 25 height 12
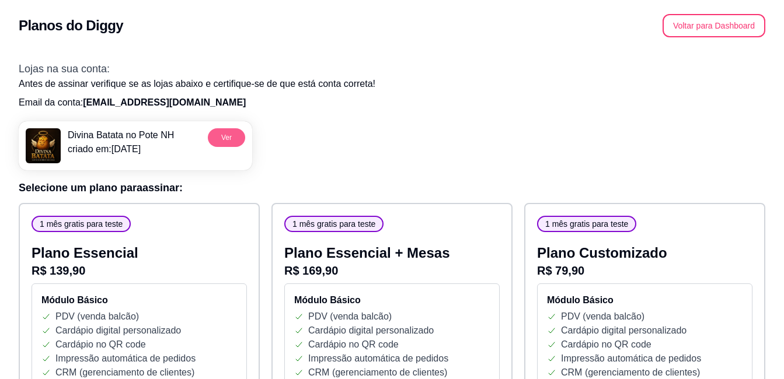
click at [230, 135] on button "Ver" at bounding box center [226, 137] width 37 height 19
click at [721, 33] on button "Voltar para Dashboard" at bounding box center [713, 25] width 103 height 23
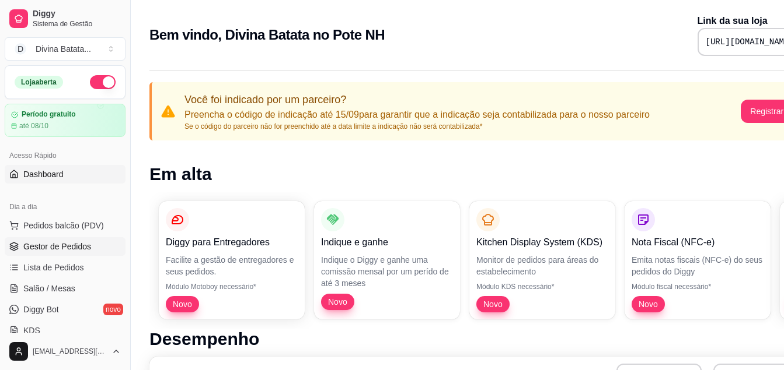
click at [75, 247] on span "Gestor de Pedidos" at bounding box center [57, 247] width 68 height 12
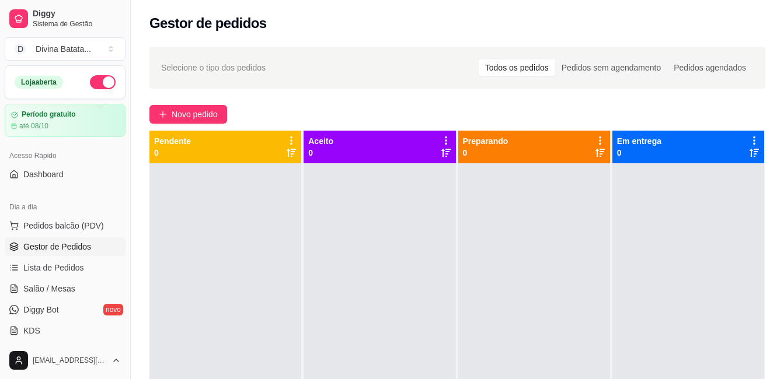
drag, startPoint x: 310, startPoint y: 104, endPoint x: 309, endPoint y: 113, distance: 8.8
click at [309, 112] on div "Selecione o tipo dos pedidos Todos os pedidos Pedidos sem agendamento Pedidos a…" at bounding box center [457, 282] width 653 height 484
